Goal: Check status: Check status

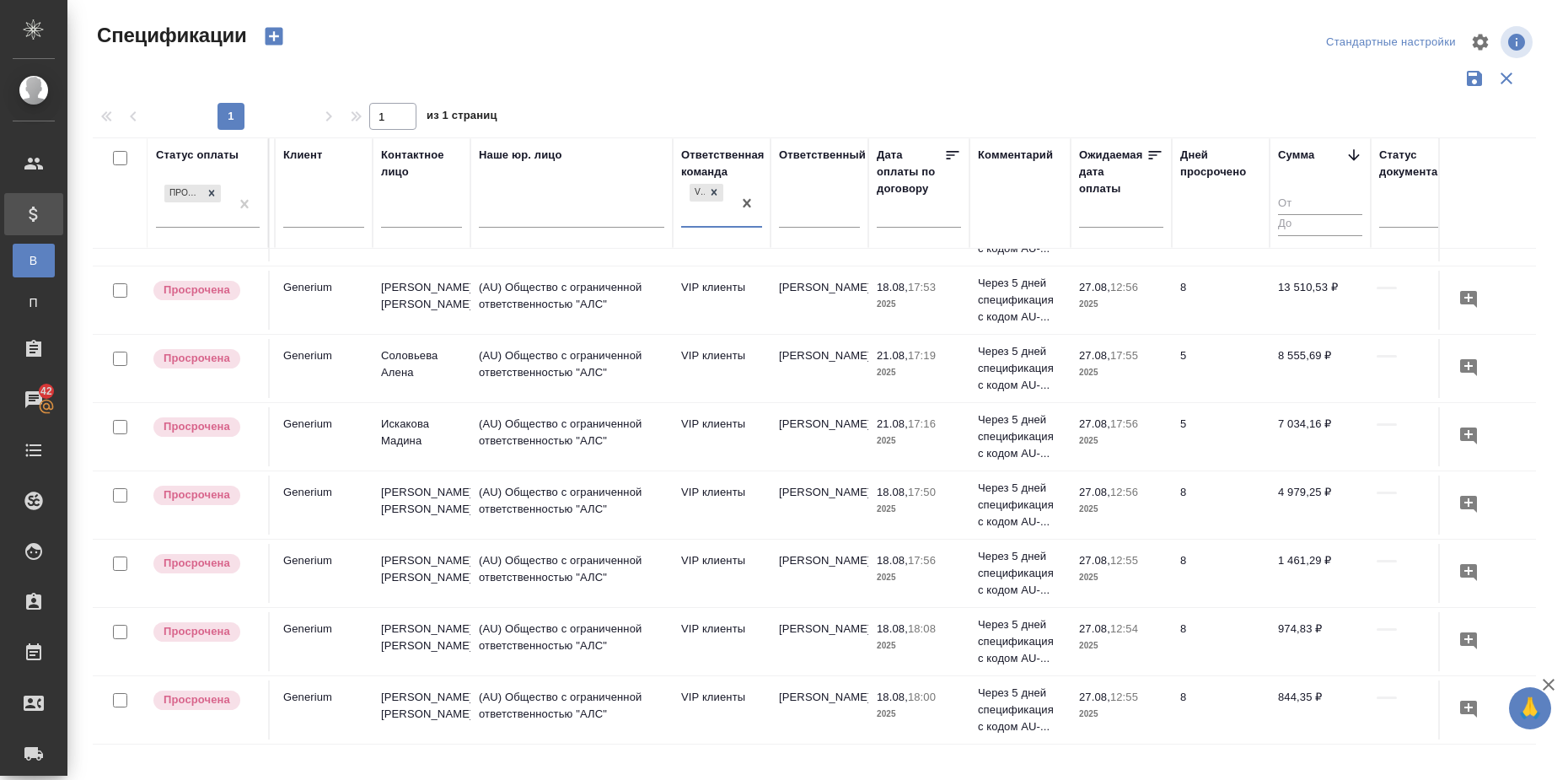
scroll to position [0, 292]
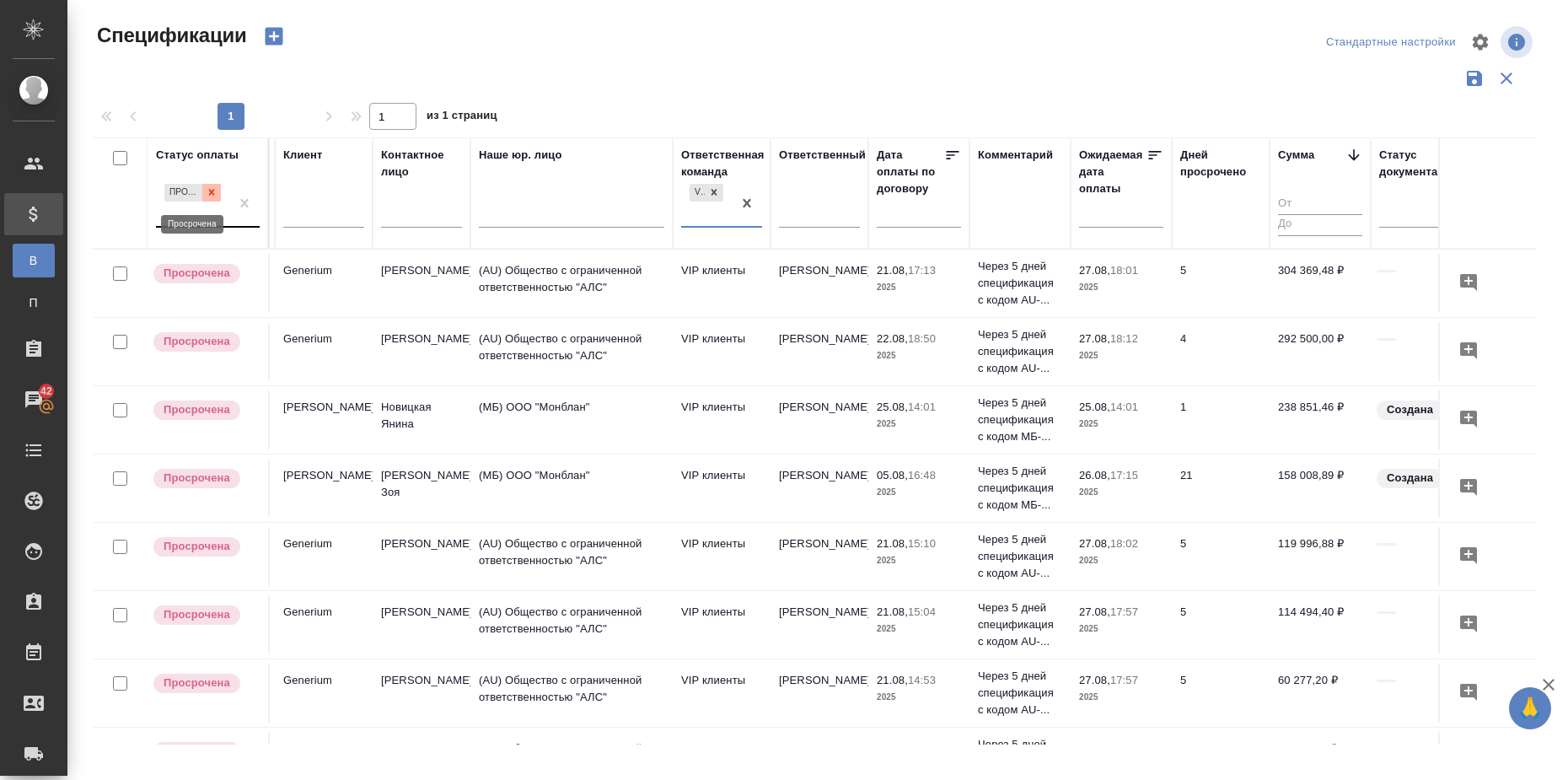
click at [209, 197] on icon at bounding box center [211, 191] width 12 height 12
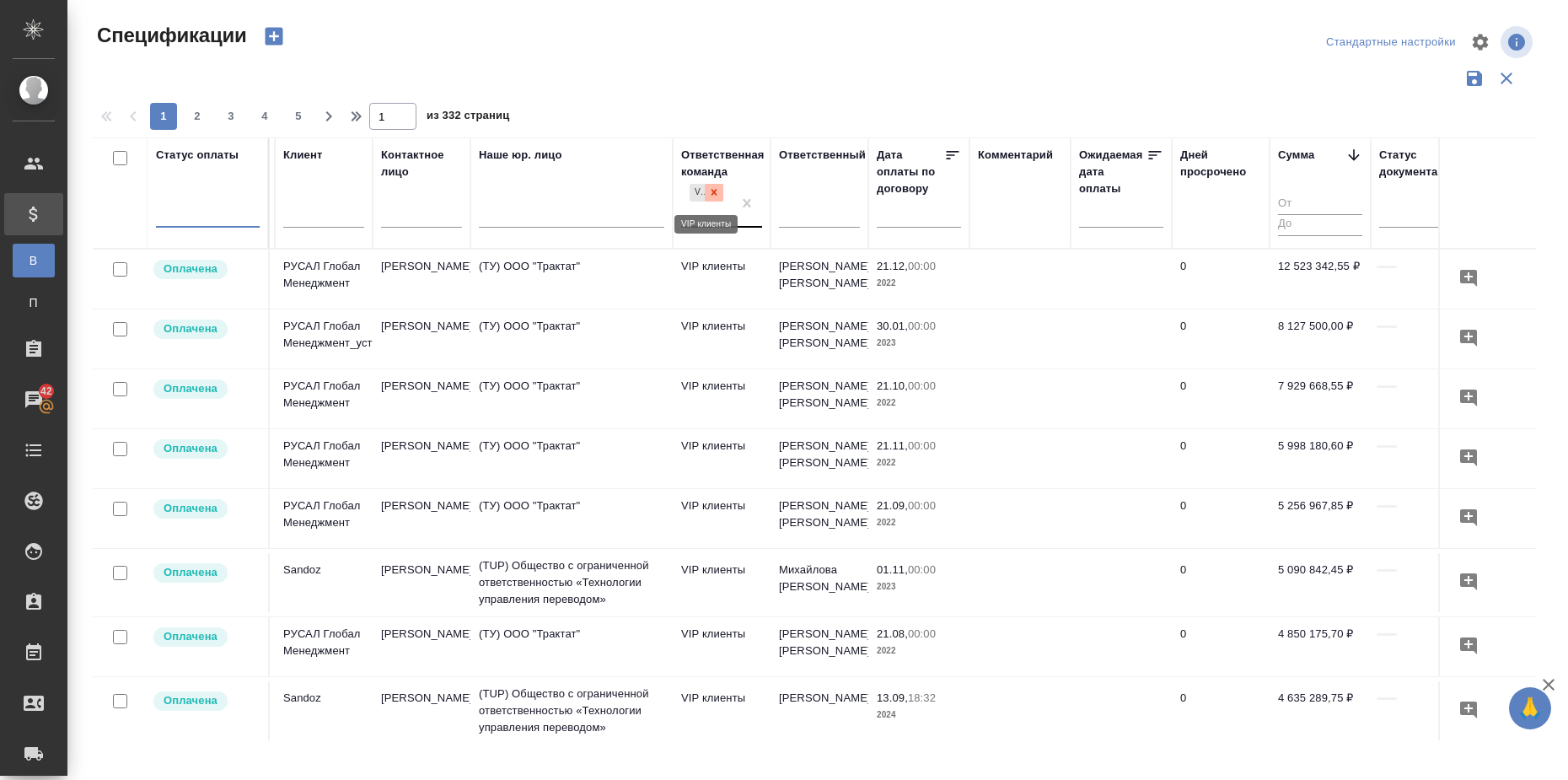
click at [711, 192] on icon at bounding box center [714, 191] width 12 height 12
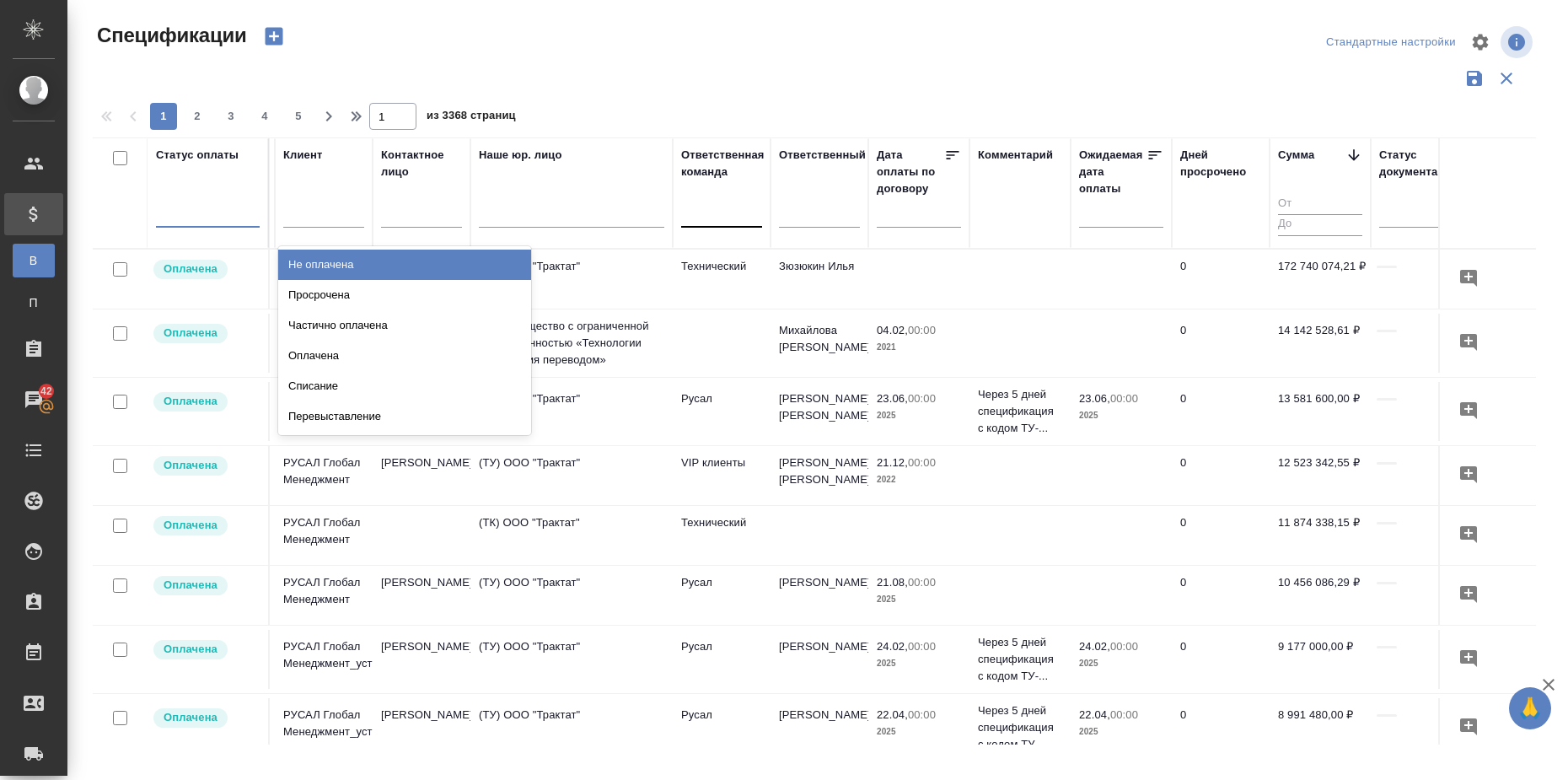
click at [181, 214] on div at bounding box center [207, 210] width 104 height 25
click at [315, 267] on div "Не оплачена" at bounding box center [404, 264] width 253 height 30
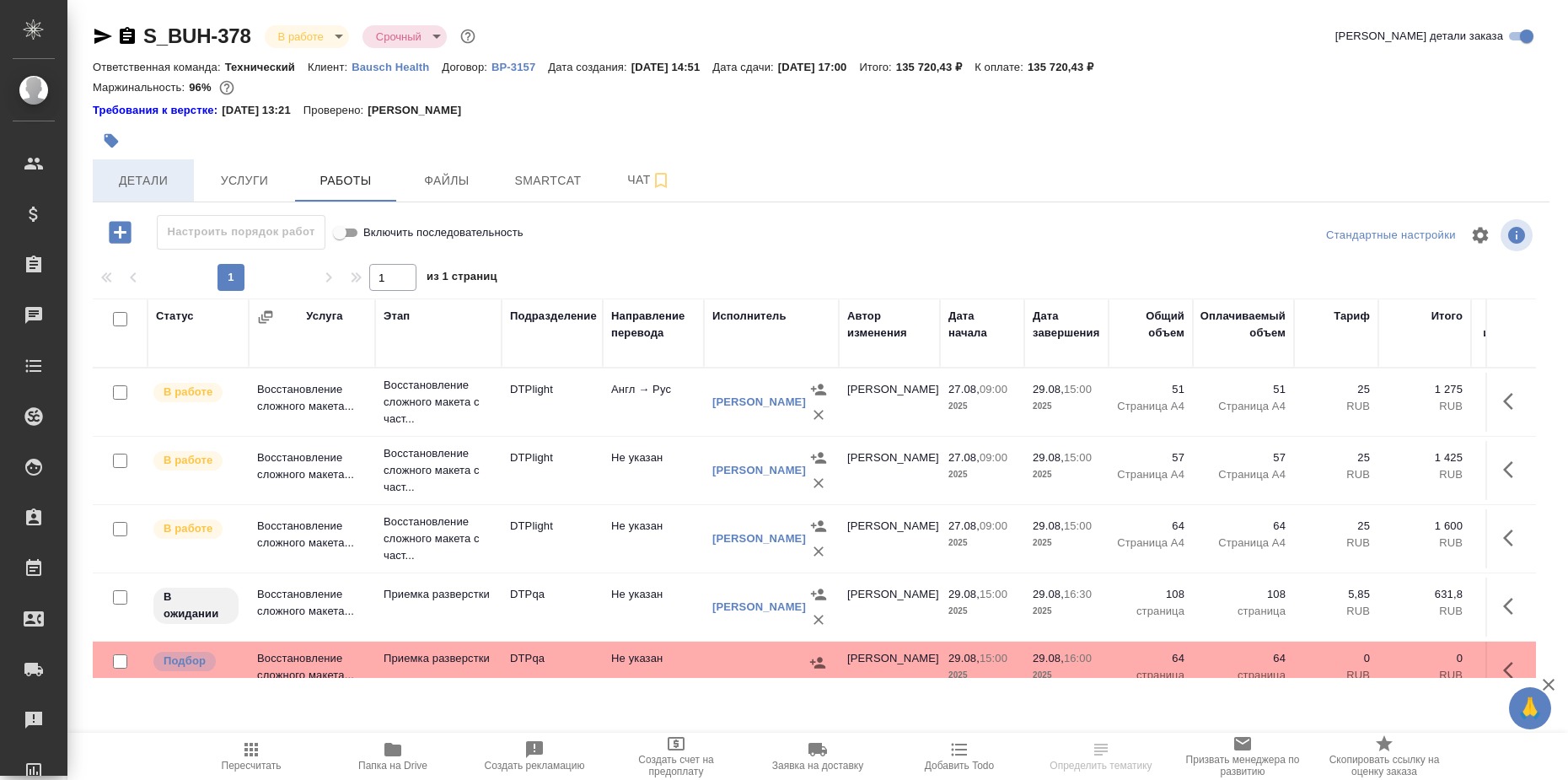
click at [150, 181] on span "Детали" at bounding box center [143, 181] width 81 height 21
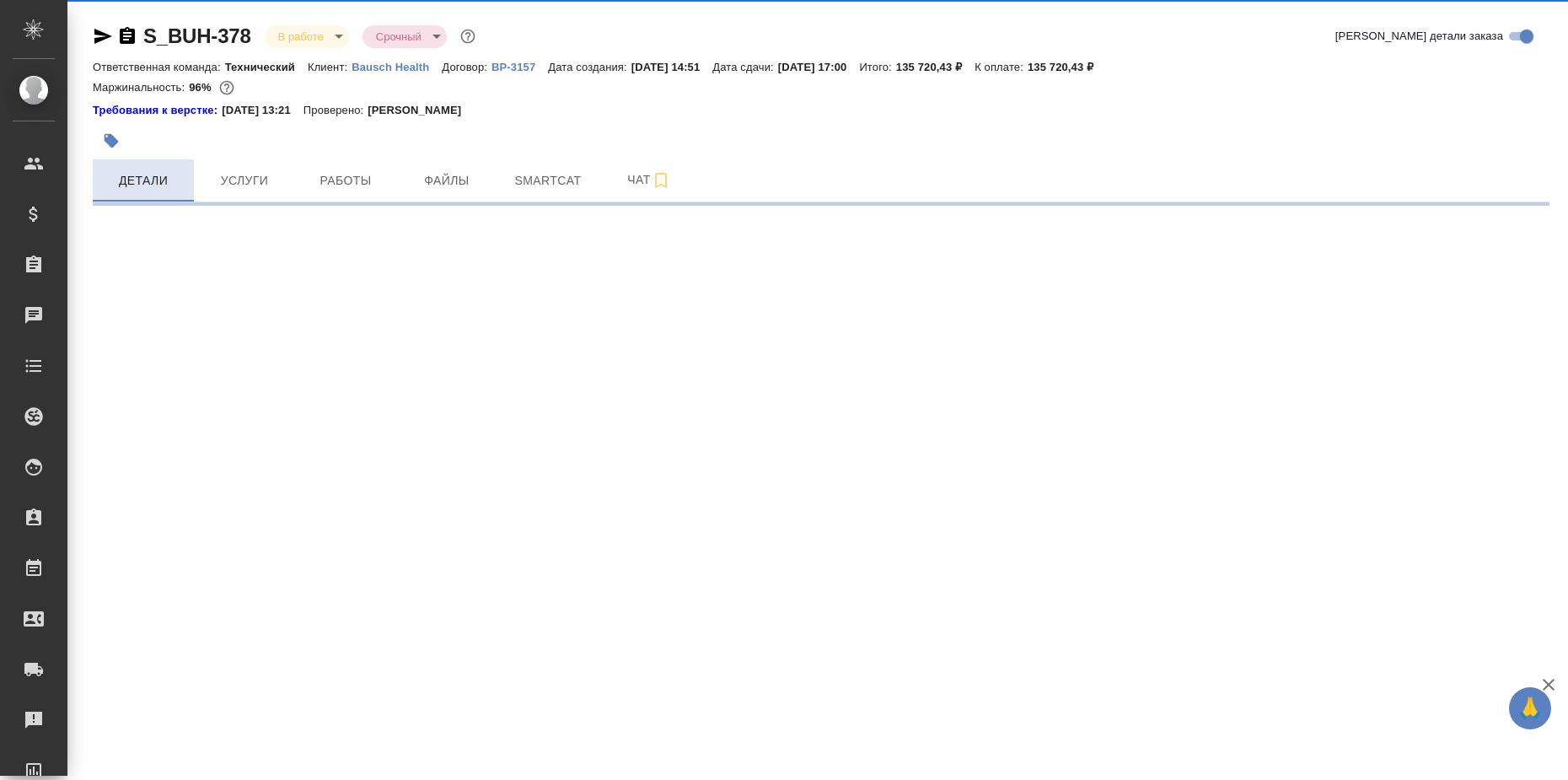
select select "RU"
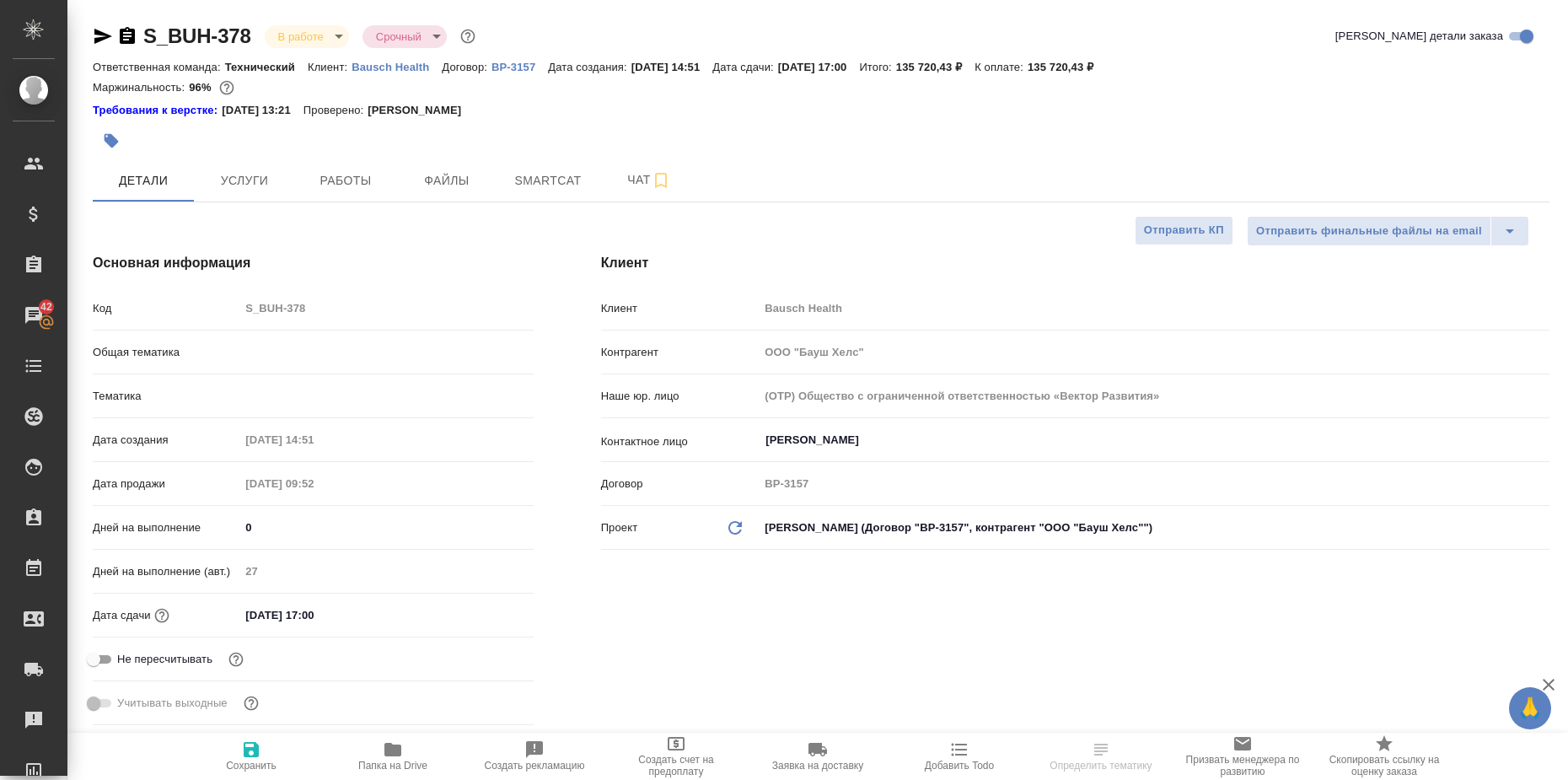
type textarea "x"
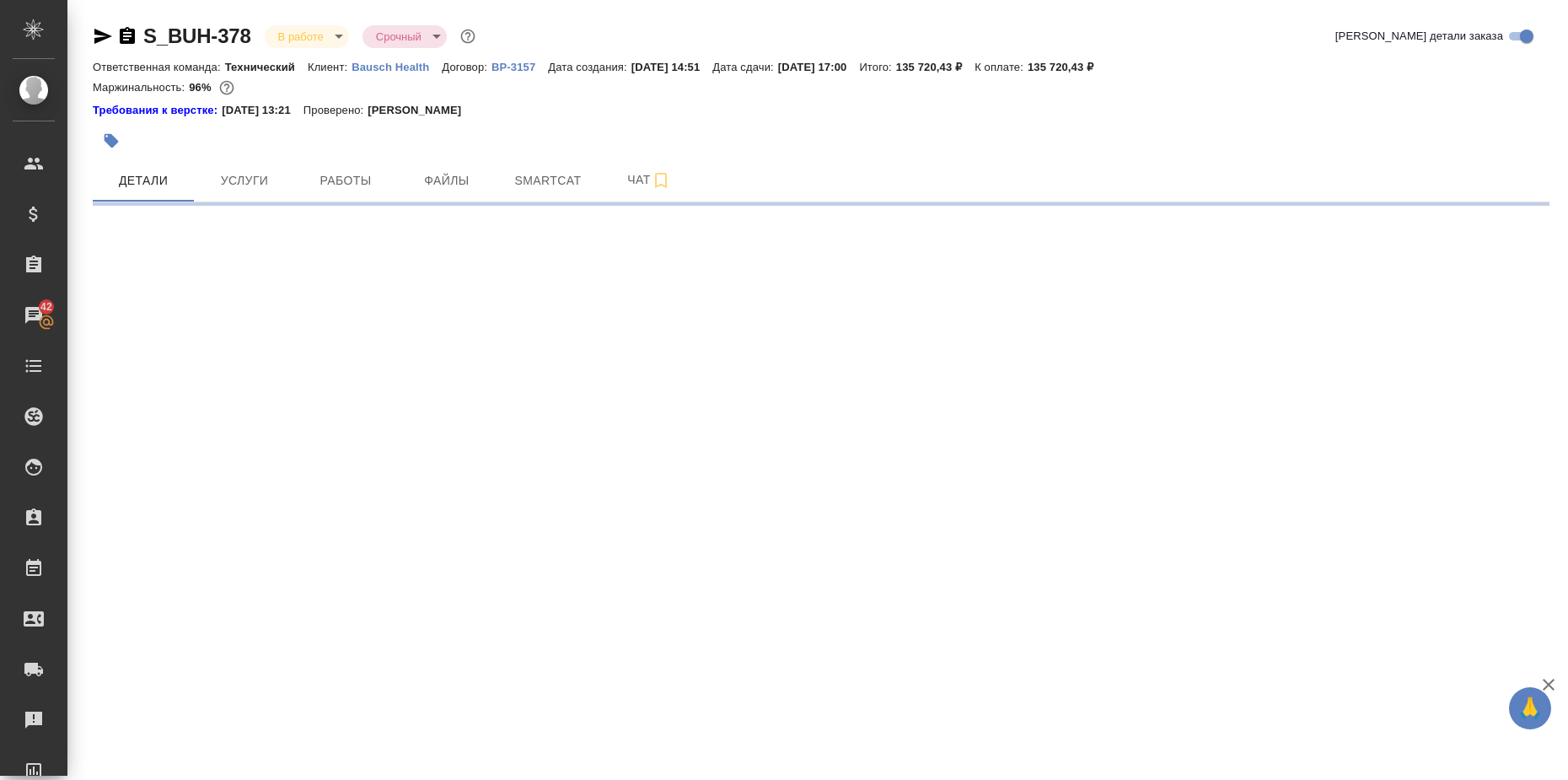
select select "RU"
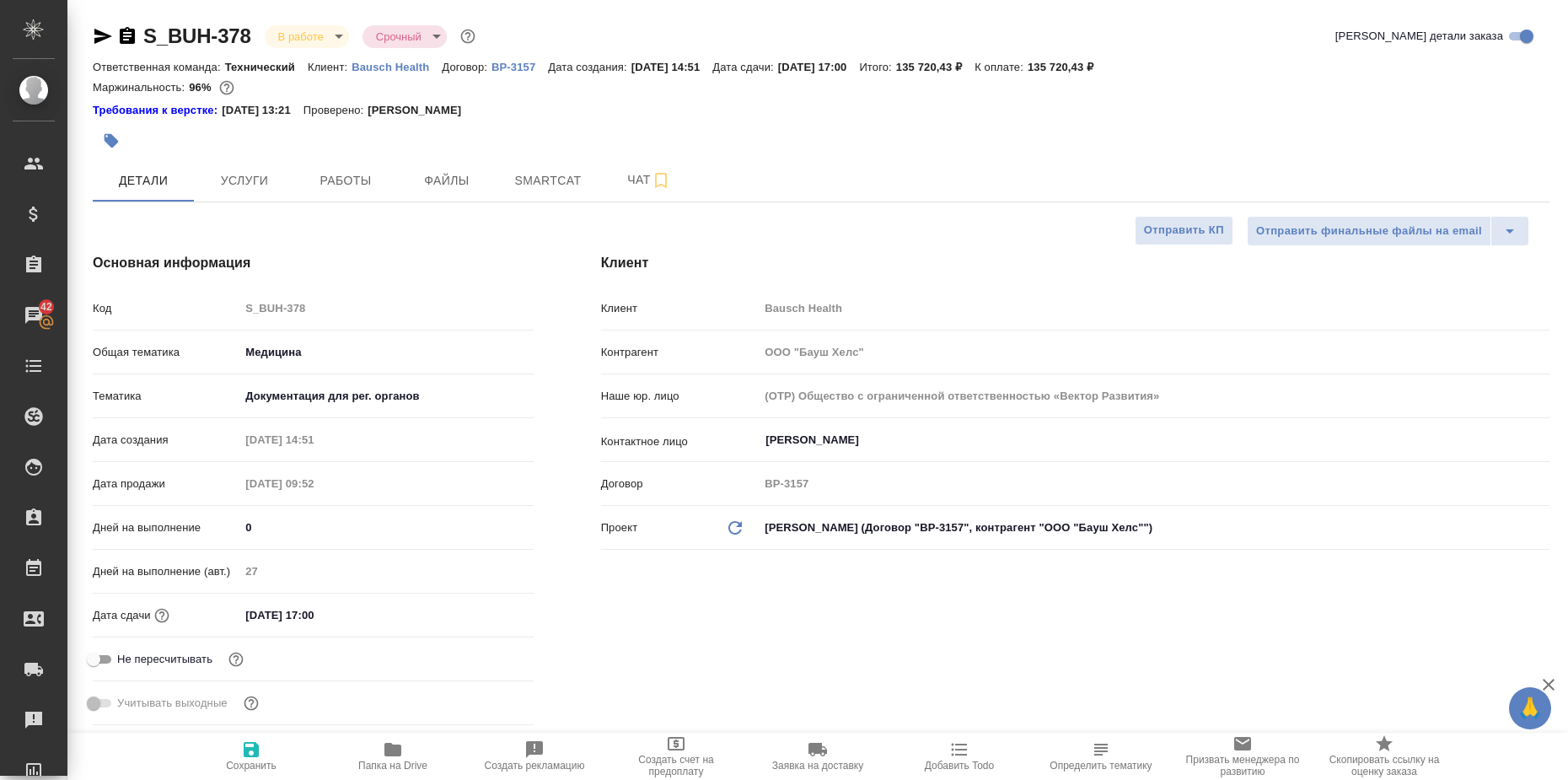
type textarea "x"
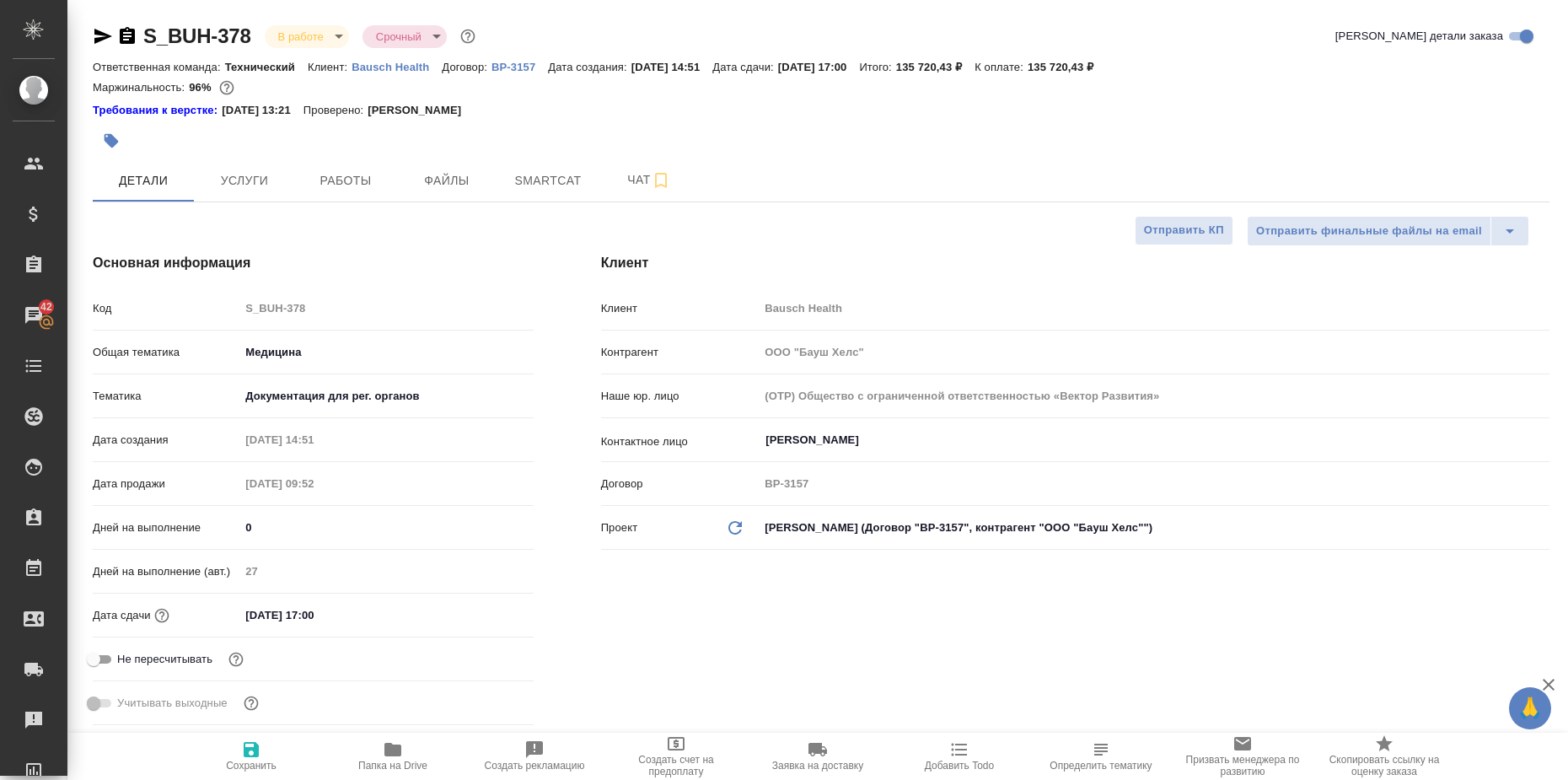
type textarea "x"
